Goal: Task Accomplishment & Management: Complete application form

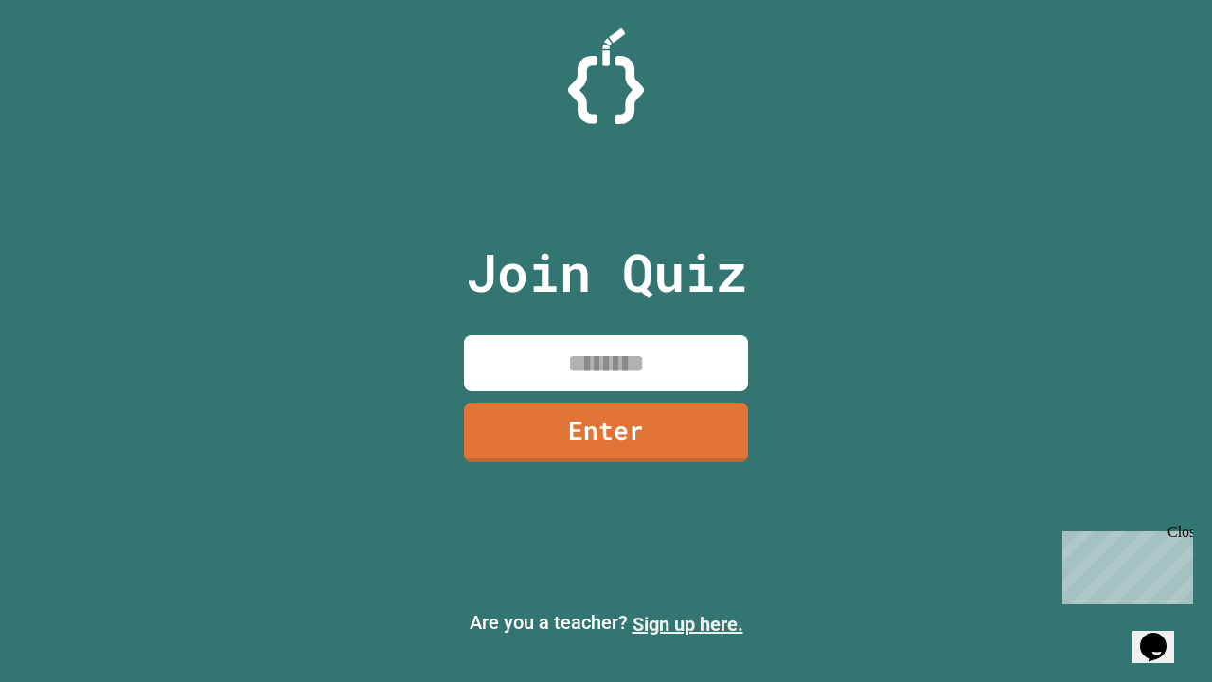
click at [687, 624] on link "Sign up here." at bounding box center [687, 623] width 111 height 23
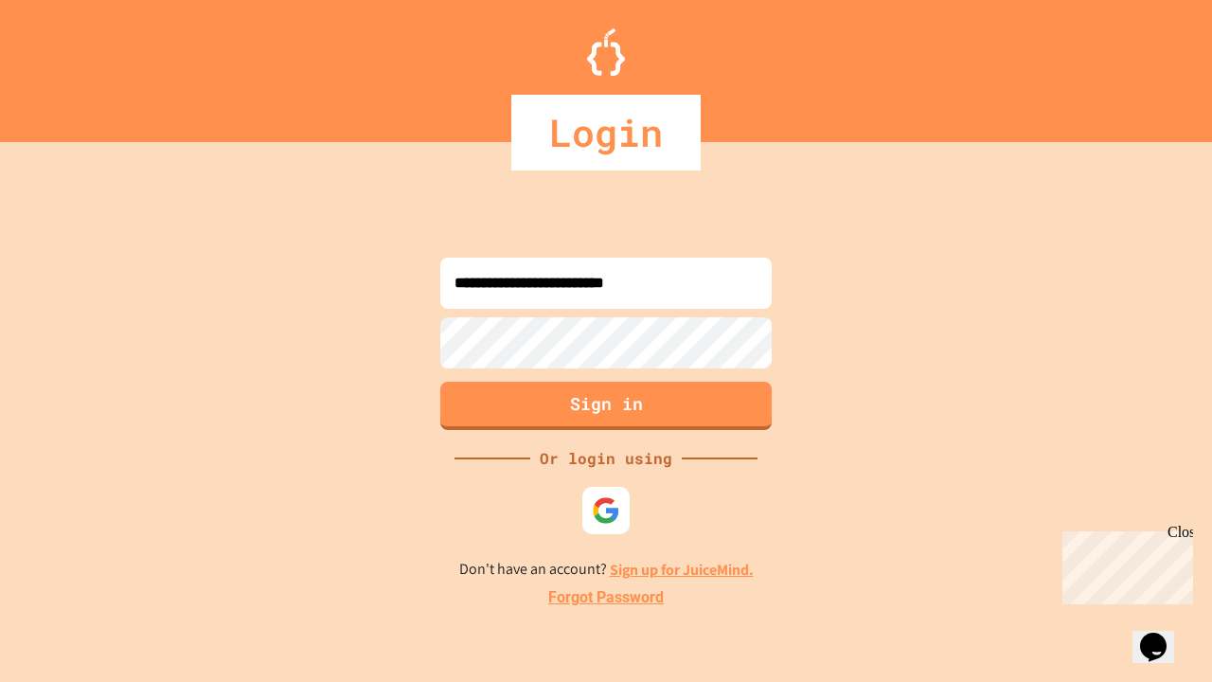
type input "**********"
